Goal: Navigation & Orientation: Find specific page/section

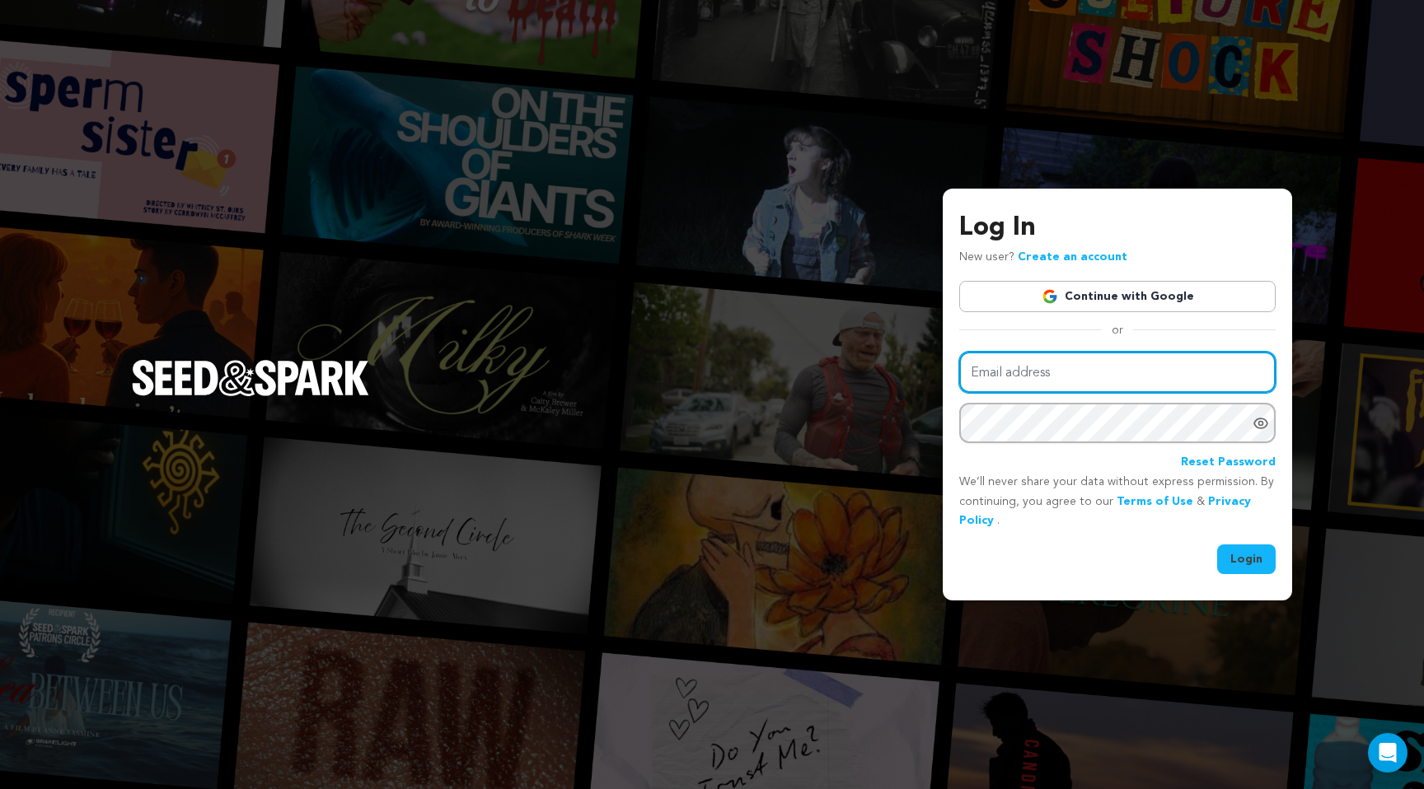
click at [1075, 367] on input "Email address" at bounding box center [1117, 373] width 316 height 42
type input "costantino.sam@gmail.com"
click at [1217, 545] on button "Login" at bounding box center [1246, 560] width 59 height 30
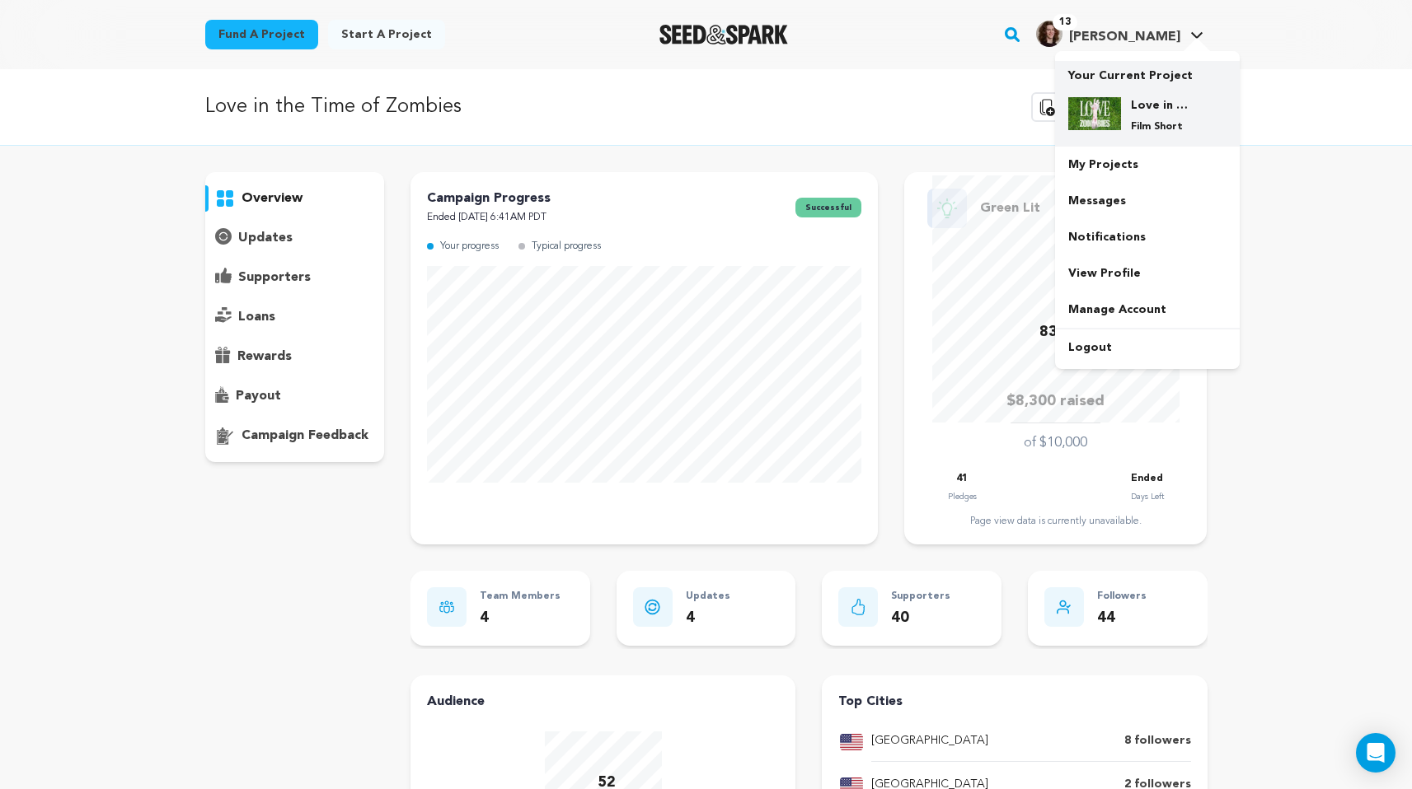
click at [1147, 102] on h4 "Love in the Time of Zombies" at bounding box center [1160, 105] width 59 height 16
click at [1112, 166] on link "My Projects" at bounding box center [1147, 165] width 185 height 36
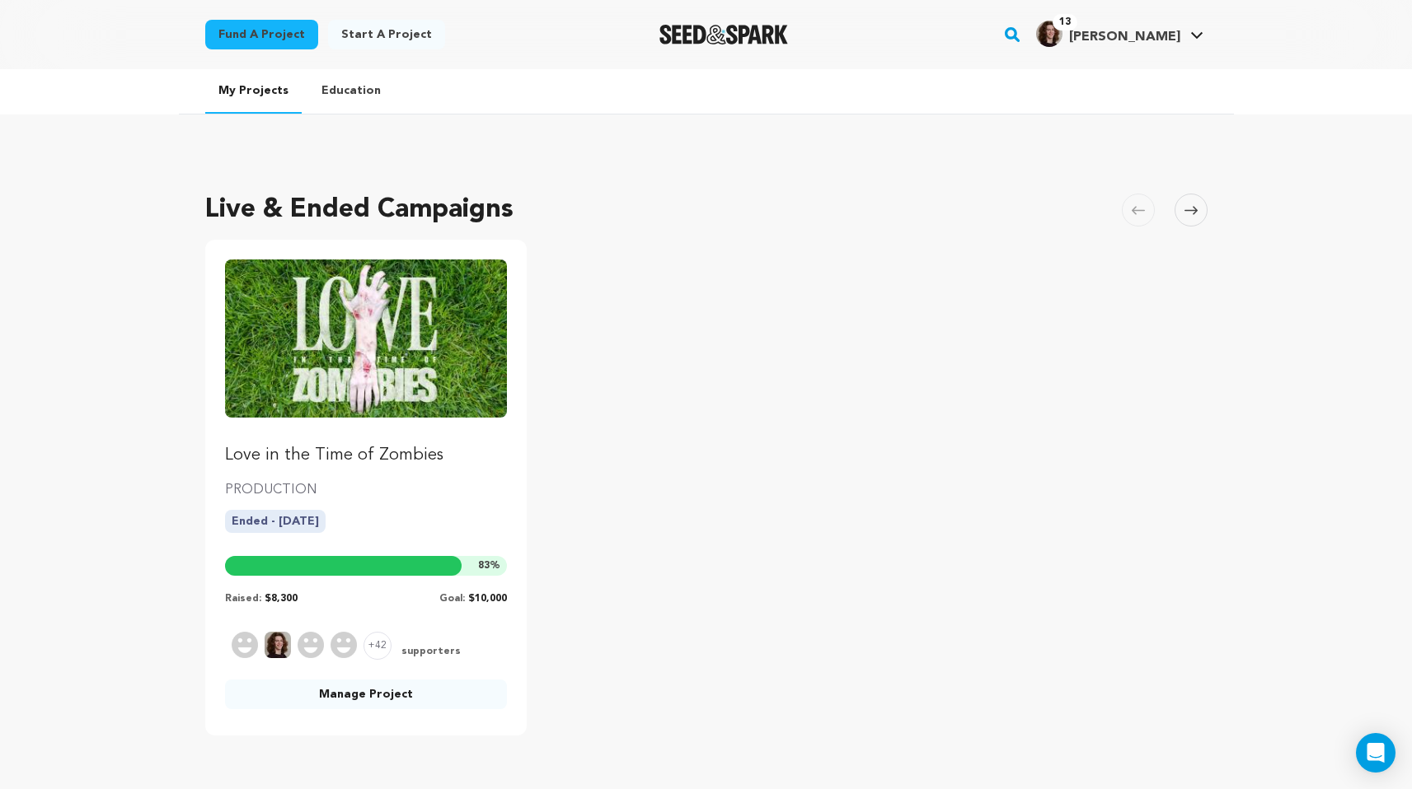
click at [367, 294] on img "Fund Love in the Time of Zombies" at bounding box center [366, 339] width 283 height 158
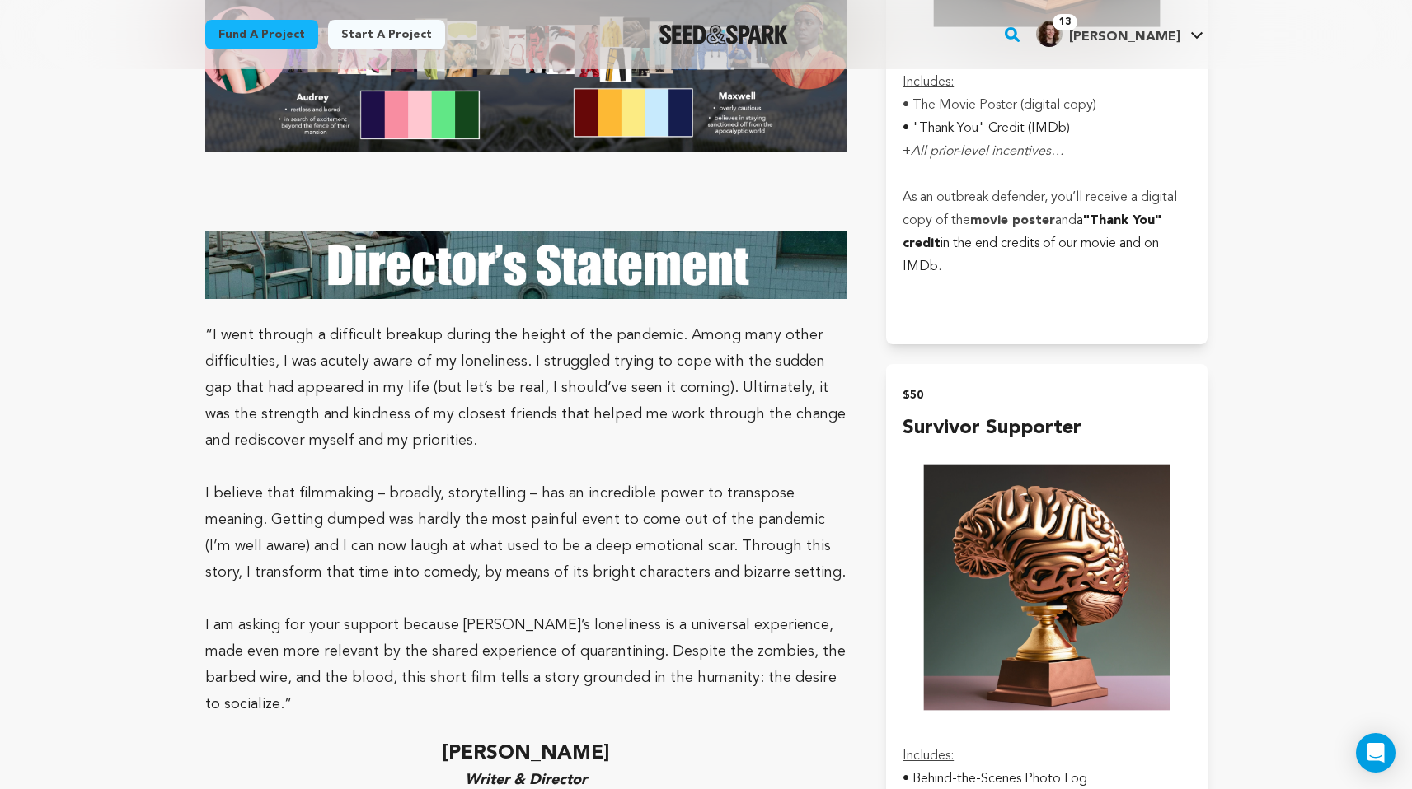
scroll to position [2012, 0]
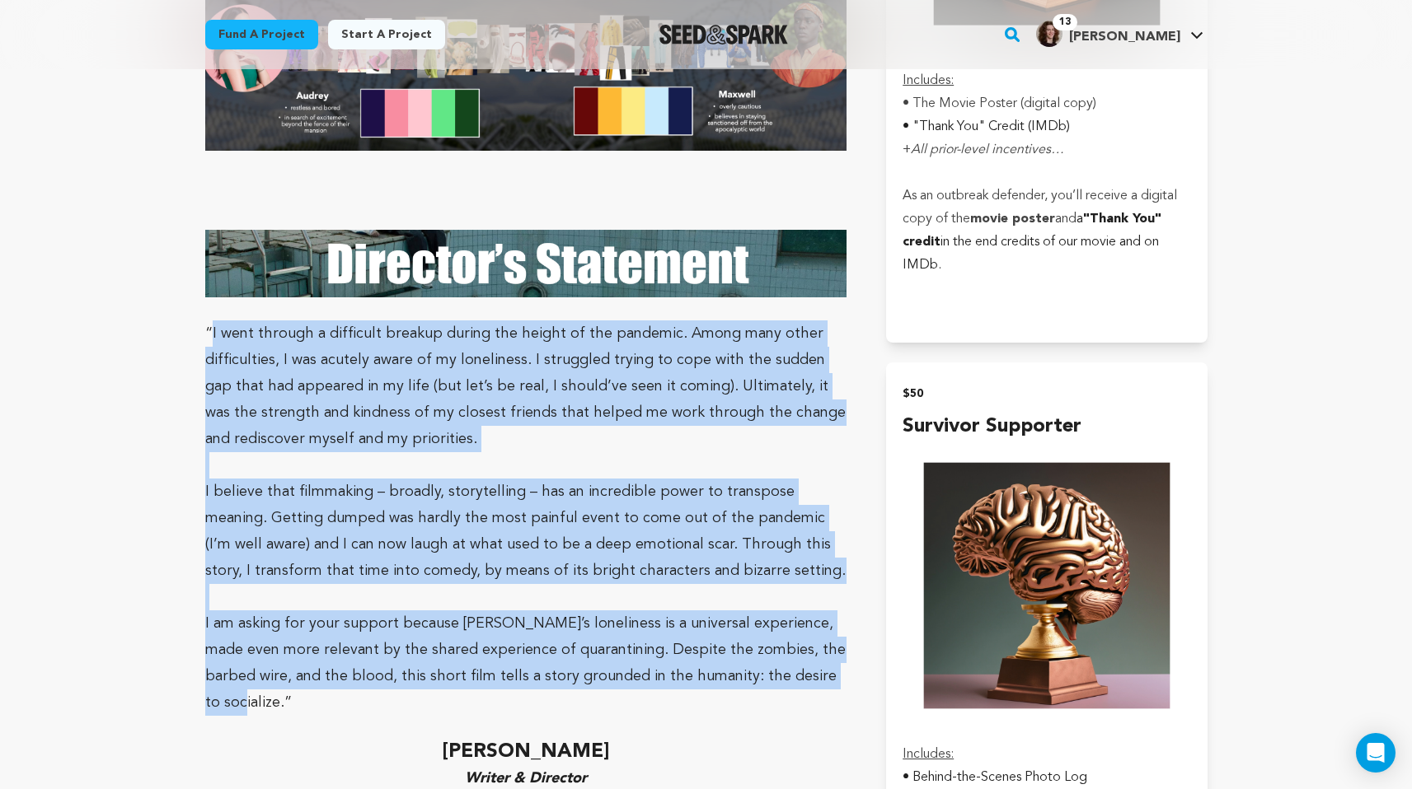
drag, startPoint x: 210, startPoint y: 291, endPoint x: 808, endPoint y: 636, distance: 690.0
copy div "I went through a difficult breakup during the height of the pandemic. Among man…"
